Goal: Check status: Check status

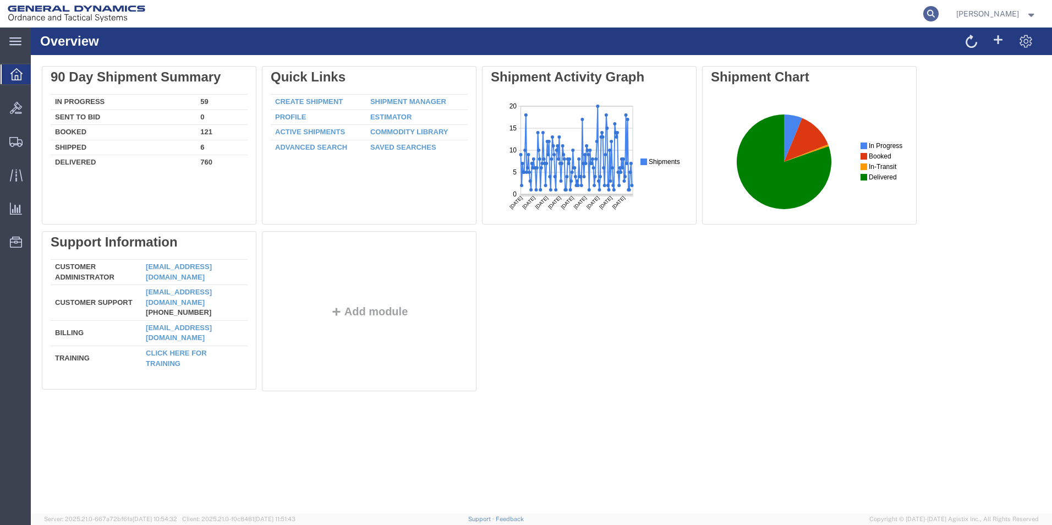
click at [925, 12] on icon at bounding box center [930, 13] width 15 height 15
click at [926, 13] on icon at bounding box center [930, 13] width 15 height 15
click at [648, 14] on input "search" at bounding box center [756, 14] width 335 height 26
type input "56906024"
click at [927, 12] on icon at bounding box center [930, 13] width 15 height 15
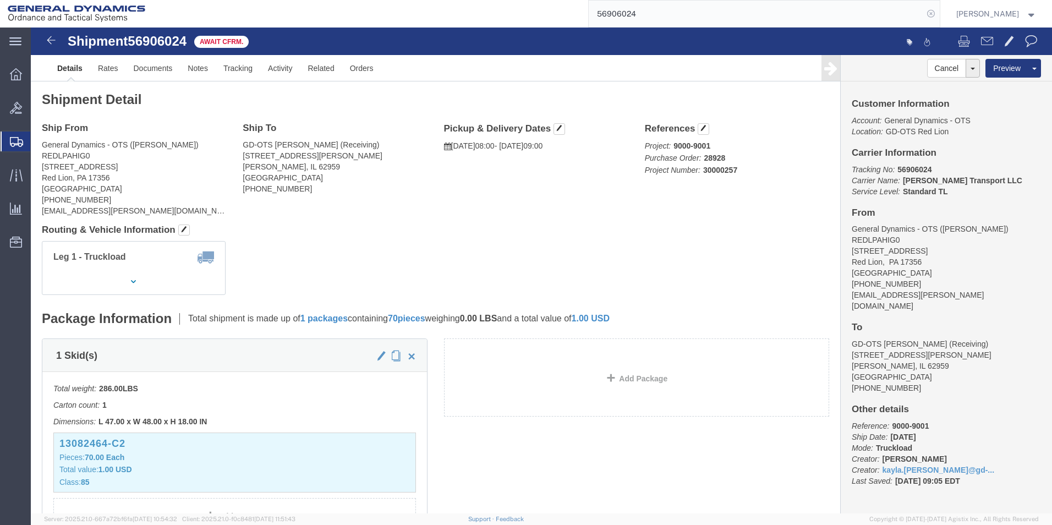
click at [929, 15] on icon at bounding box center [930, 13] width 15 height 15
click at [931, 13] on icon at bounding box center [930, 13] width 15 height 15
click at [635, 12] on input "search" at bounding box center [756, 14] width 335 height 26
type input "56912341"
click at [928, 10] on icon at bounding box center [930, 13] width 15 height 15
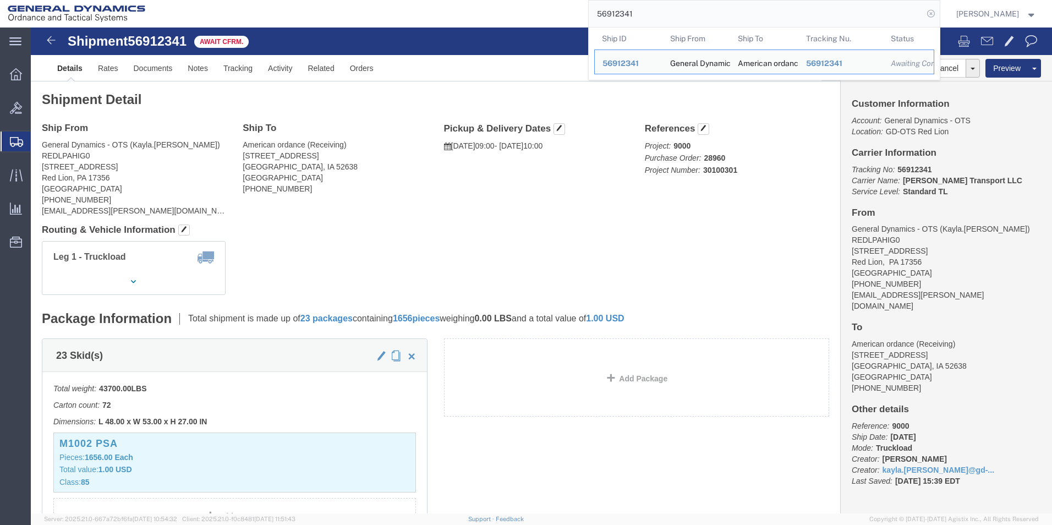
click at [928, 13] on icon at bounding box center [930, 13] width 15 height 15
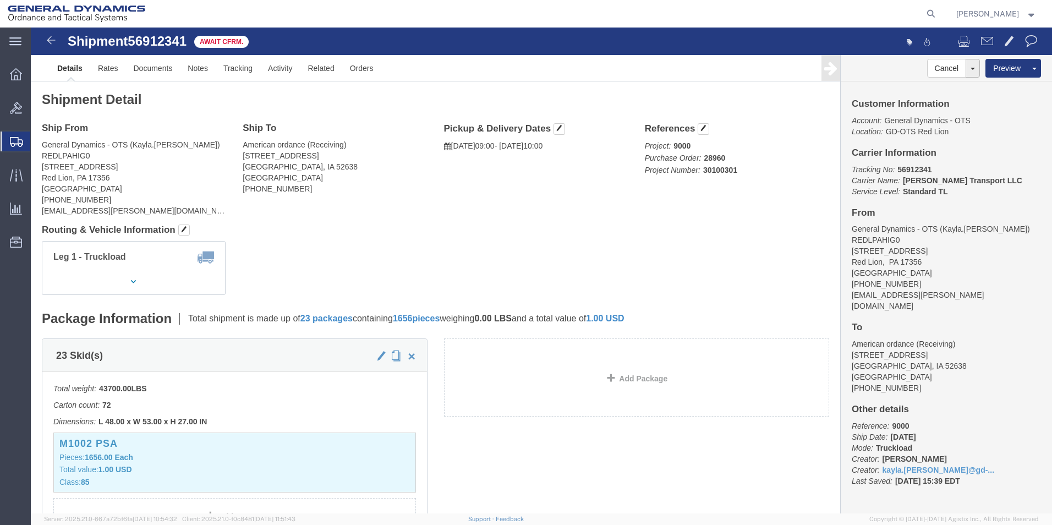
click at [928, 13] on icon at bounding box center [930, 13] width 15 height 15
click at [729, 7] on input "search" at bounding box center [756, 14] width 335 height 26
type input "KEWD01SPT"
click at [929, 15] on icon at bounding box center [930, 13] width 15 height 15
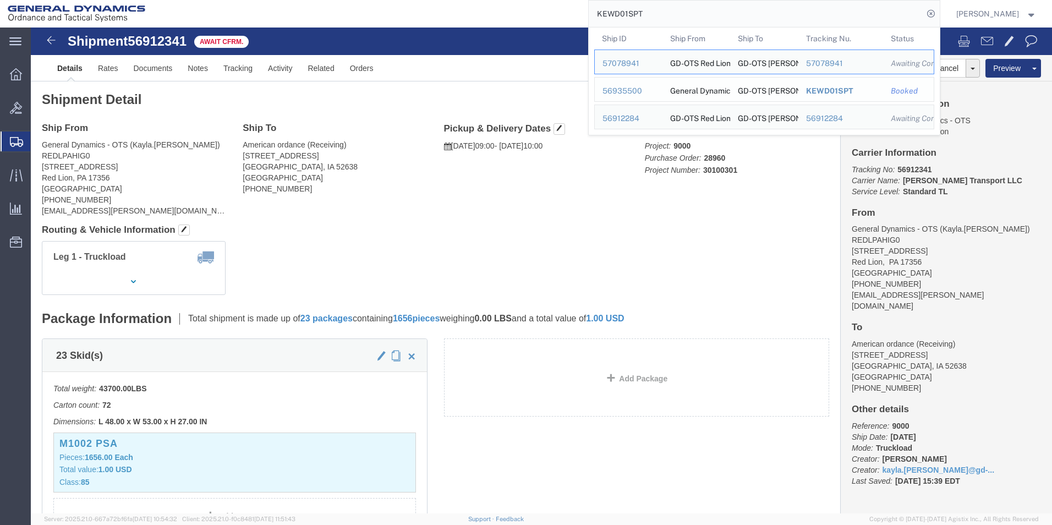
click at [731, 91] on td "Ship To GD-OTS MARION" at bounding box center [764, 89] width 68 height 25
click at [622, 94] on div "56935500" at bounding box center [629, 91] width 52 height 12
